Goal: Task Accomplishment & Management: Manage account settings

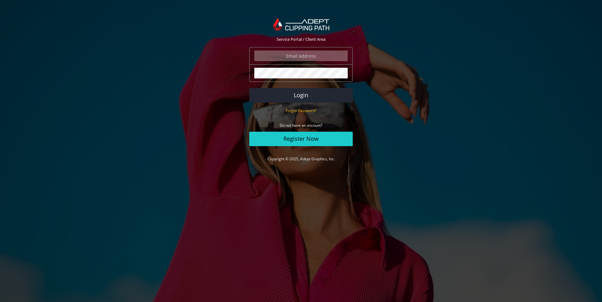
drag, startPoint x: 295, startPoint y: 52, endPoint x: 299, endPoint y: 54, distance: 4.1
click at [296, 52] on input "email" at bounding box center [300, 55] width 93 height 11
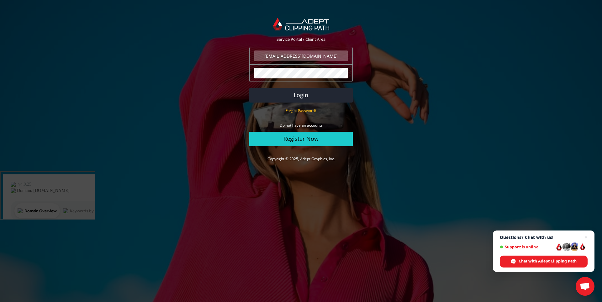
type input "[EMAIL_ADDRESS][DOMAIN_NAME]"
click at [249, 88] on button "Login" at bounding box center [301, 95] width 104 height 14
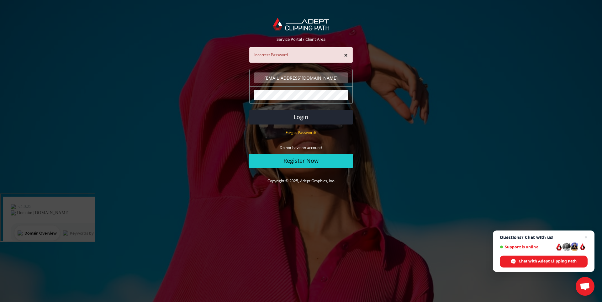
click at [303, 101] on div "The password field is required." at bounding box center [301, 95] width 104 height 18
click at [249, 110] on button "Login" at bounding box center [301, 117] width 104 height 14
